Goal: Answer question/provide support

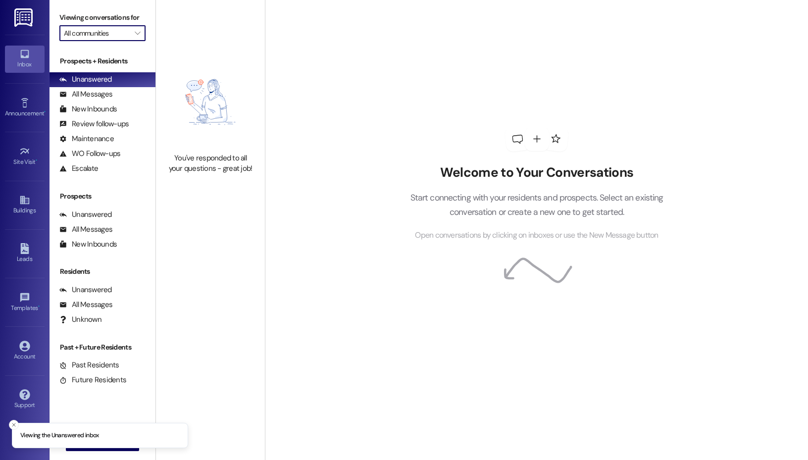
click at [125, 36] on input "All communities" at bounding box center [97, 33] width 66 height 16
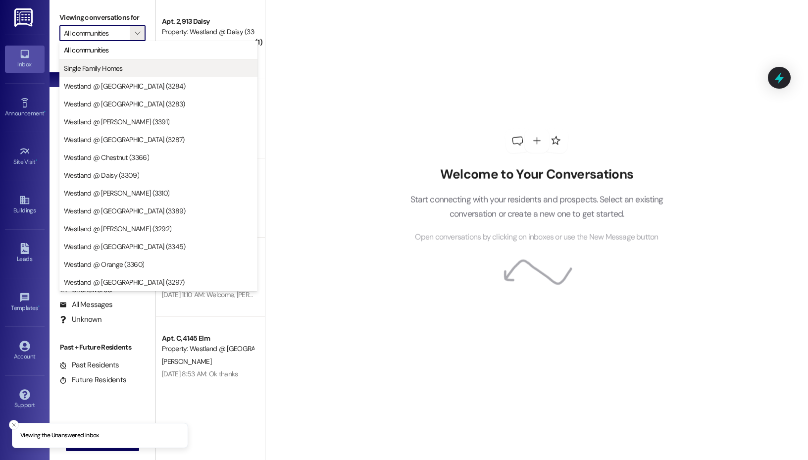
click at [136, 66] on span "Single Family Homes" at bounding box center [158, 68] width 189 height 10
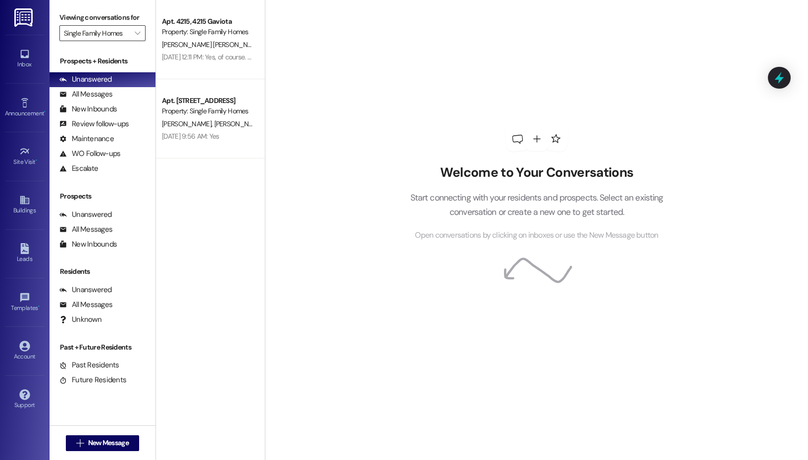
click at [121, 41] on input "Single Family Homes" at bounding box center [97, 33] width 66 height 16
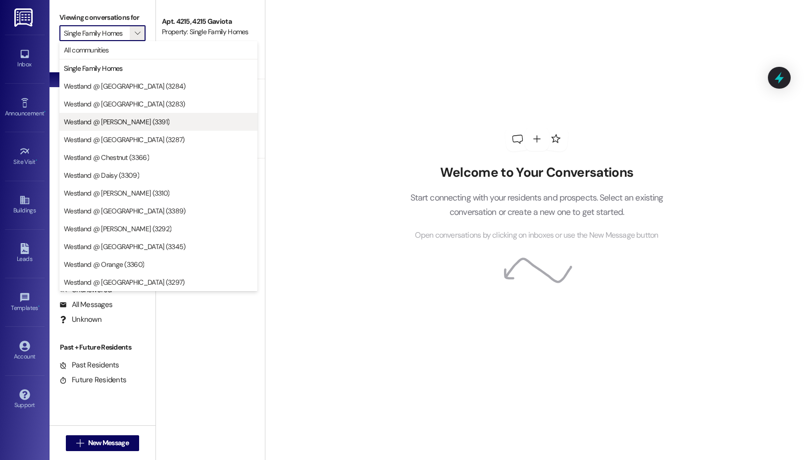
click at [115, 117] on span "Westland @ [PERSON_NAME] (3391)" at bounding box center [116, 122] width 105 height 10
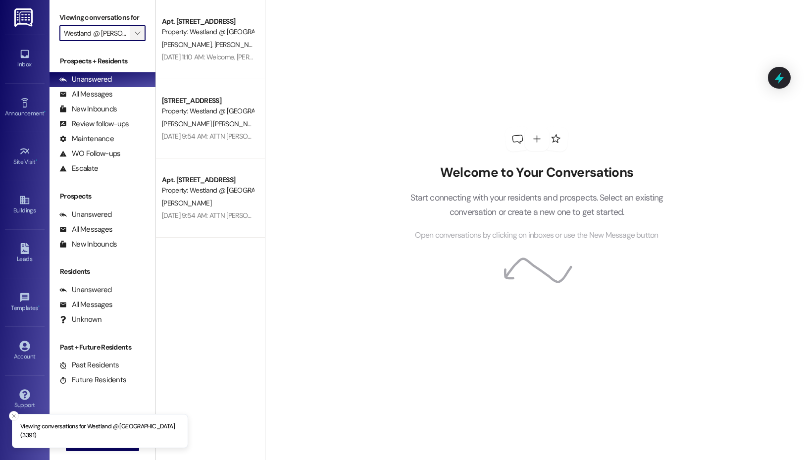
click at [138, 34] on icon "" at bounding box center [137, 33] width 5 height 8
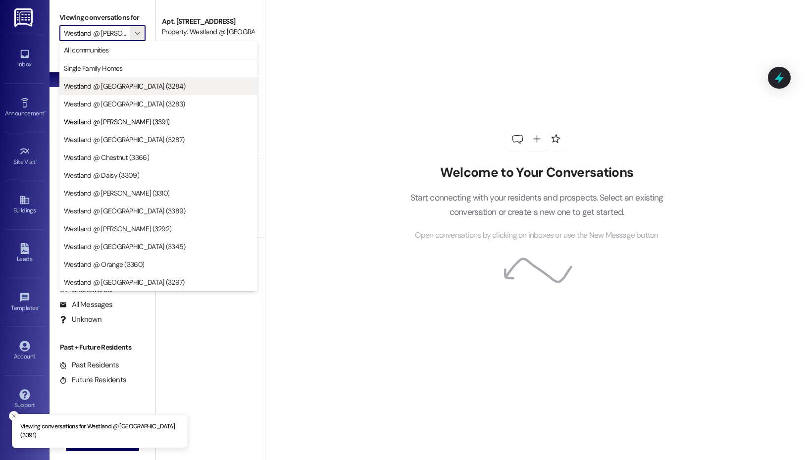
scroll to position [0, 6]
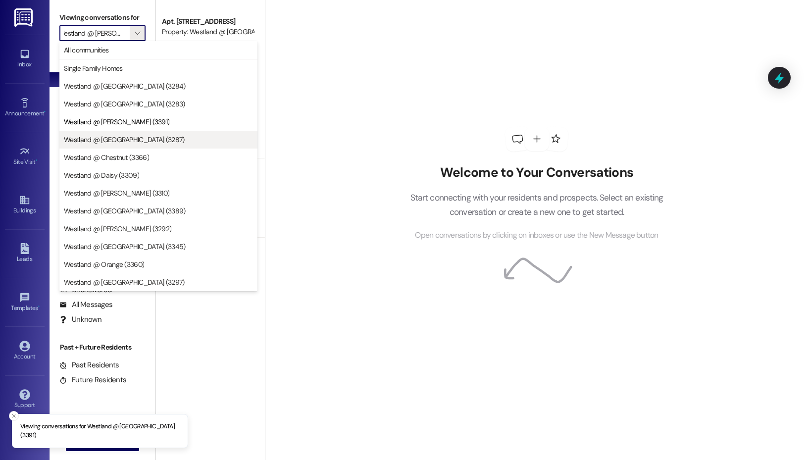
click at [124, 139] on span "Westland @ [GEOGRAPHIC_DATA] (3287)" at bounding box center [124, 140] width 121 height 10
type input "Westland @ [GEOGRAPHIC_DATA] (3287)"
